Goal: Transaction & Acquisition: Purchase product/service

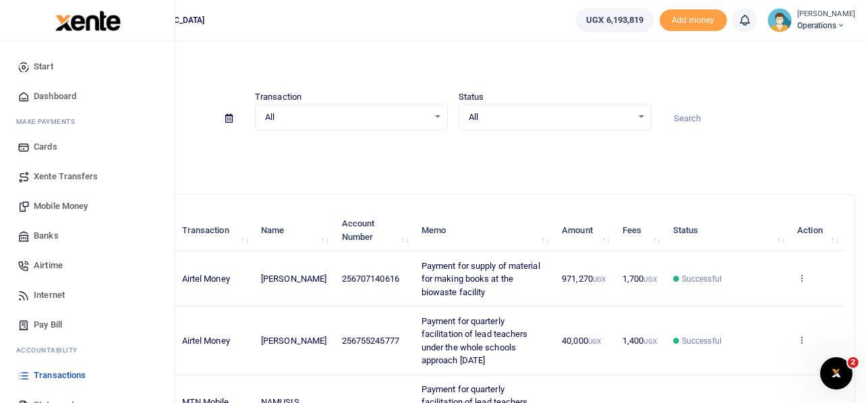
click at [76, 207] on span "Mobile Money" at bounding box center [61, 206] width 54 height 13
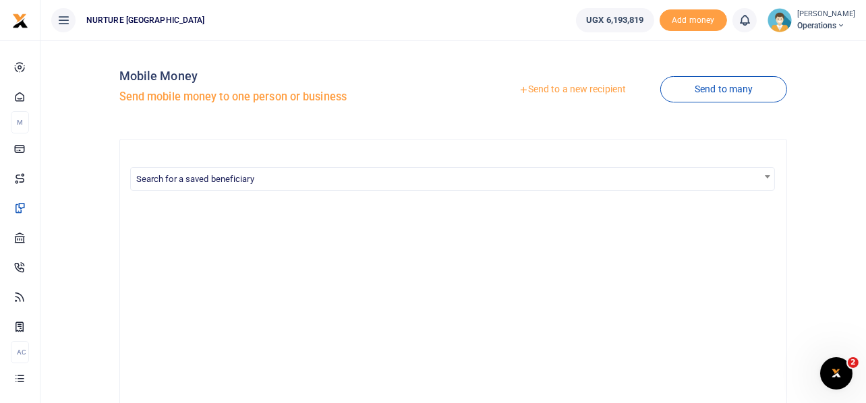
click at [565, 94] on link "Send to a new recipient" at bounding box center [572, 90] width 176 height 24
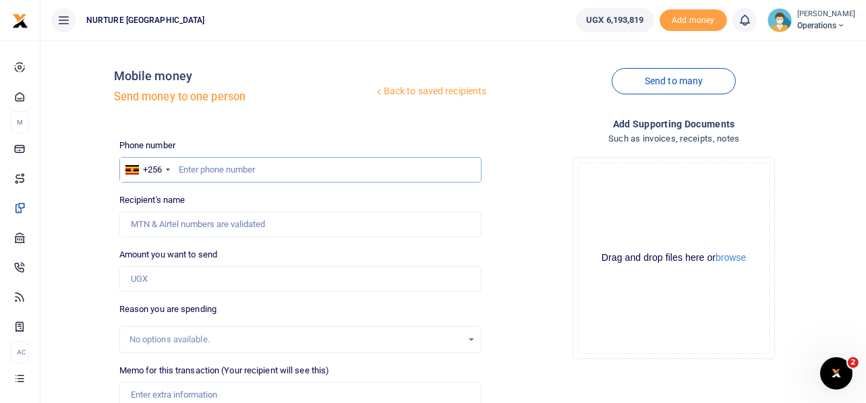
click at [376, 161] on input "text" at bounding box center [300, 170] width 363 height 26
type input "768000703"
type input "Moses Opade"
type input "768000703"
click at [165, 285] on input "Amount you want to send" at bounding box center [300, 279] width 363 height 26
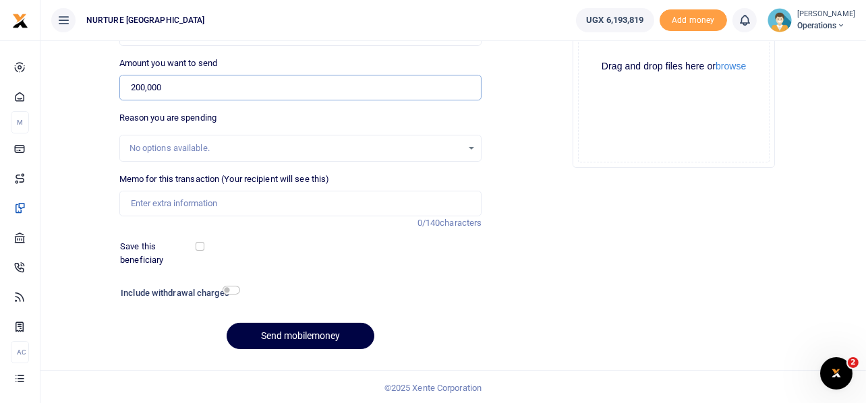
scroll to position [194, 0]
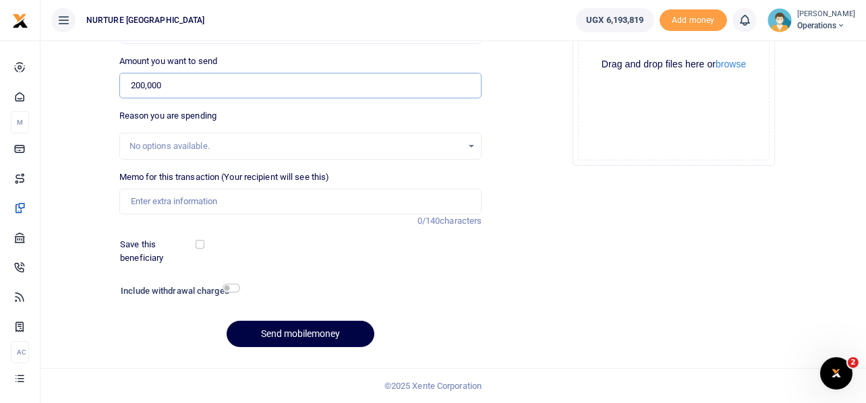
type input "200,000"
click at [210, 198] on input "Memo for this transaction (Your recipient will see this)" at bounding box center [300, 202] width 363 height 26
type input "Payment of salary advance to [PERSON_NAME]"
click at [297, 328] on button "Send mobilemoney" at bounding box center [301, 334] width 148 height 26
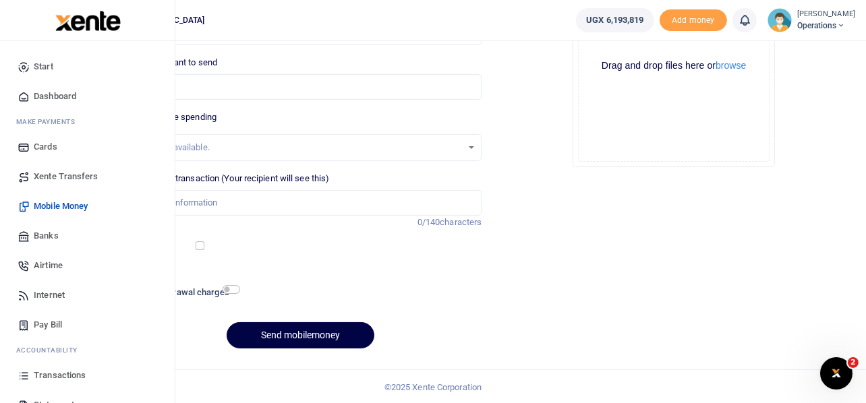
click at [67, 373] on span "Transactions" at bounding box center [60, 375] width 52 height 13
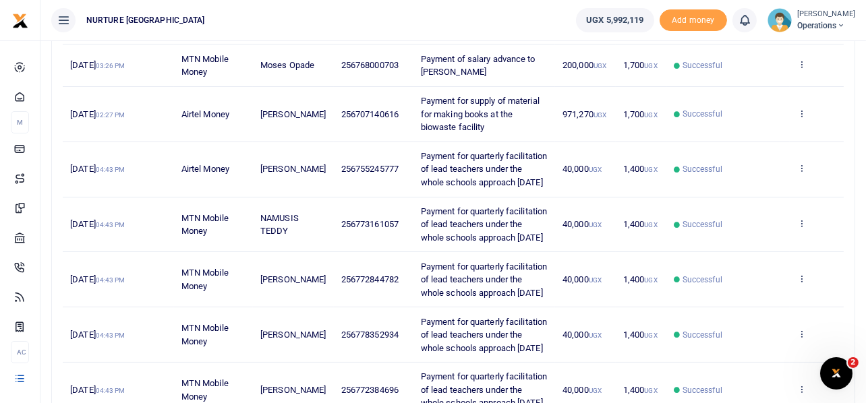
scroll to position [214, 0]
